Goal: Transaction & Acquisition: Purchase product/service

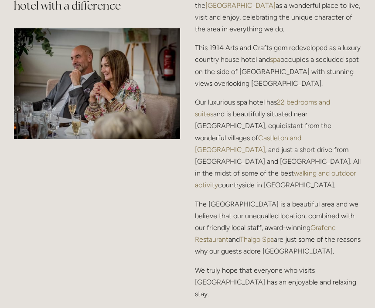
scroll to position [1033, 0]
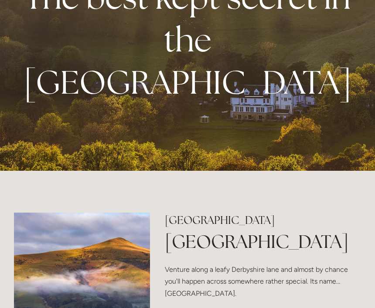
scroll to position [0, 0]
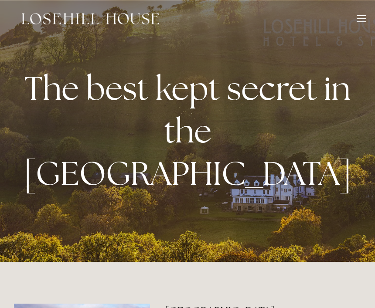
click at [357, 20] on div at bounding box center [361, 20] width 10 height 10
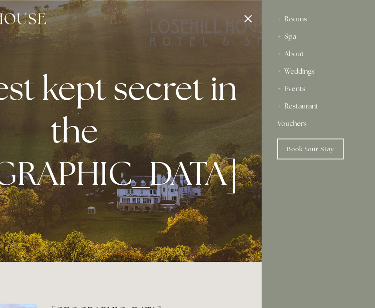
click at [309, 18] on div "Rooms" at bounding box center [318, 18] width 82 height 17
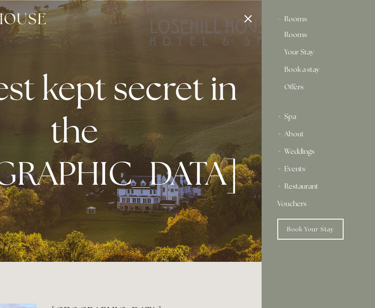
click at [299, 91] on link "Offers" at bounding box center [318, 91] width 68 height 14
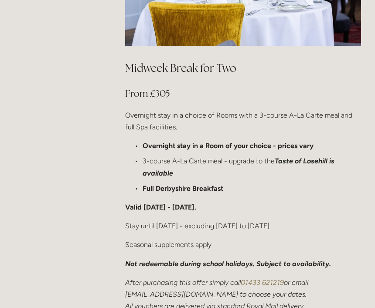
scroll to position [511, 0]
